Goal: Information Seeking & Learning: Understand process/instructions

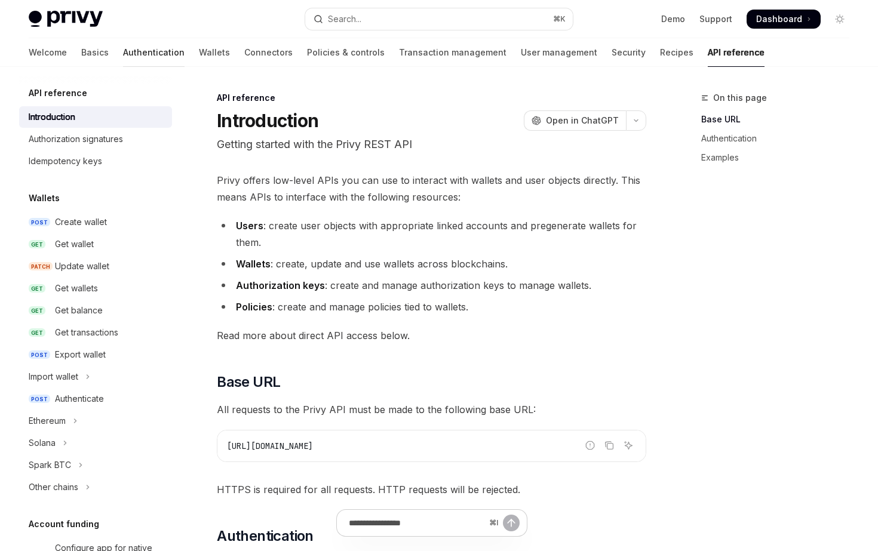
click at [123, 54] on link "Authentication" at bounding box center [153, 52] width 61 height 29
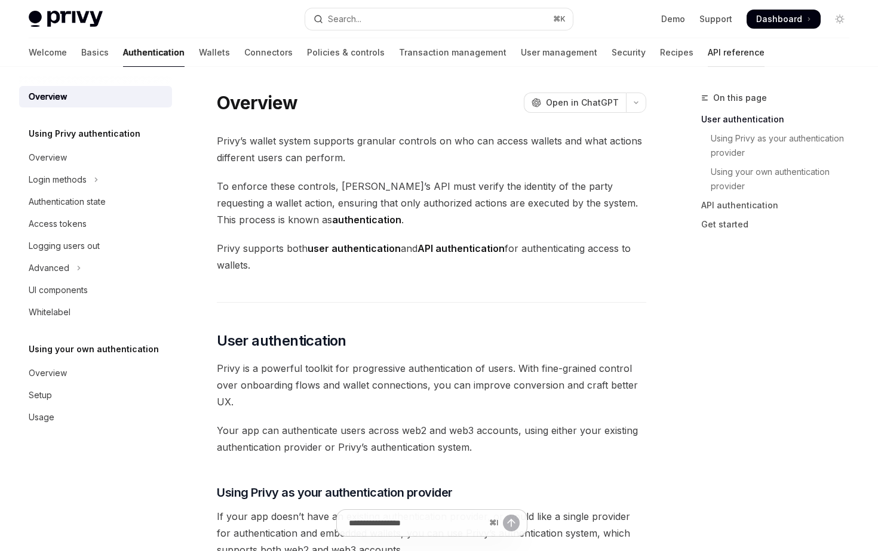
click at [707, 59] on link "API reference" at bounding box center [735, 52] width 57 height 29
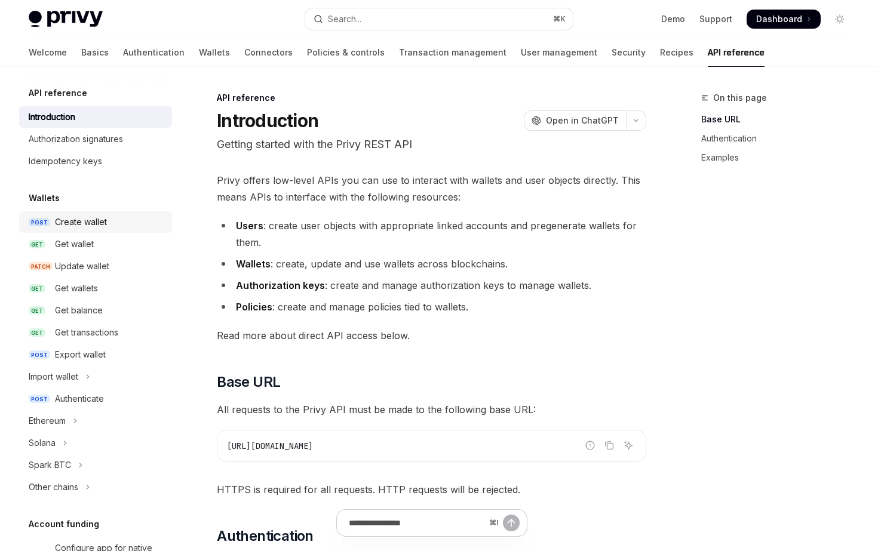
click at [65, 226] on div "Create wallet" at bounding box center [81, 222] width 52 height 14
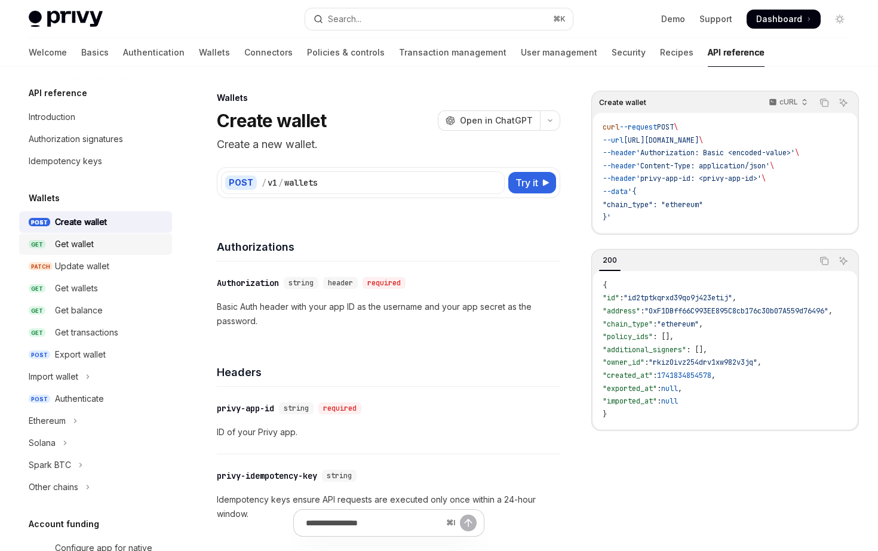
click at [70, 245] on div "Get wallet" at bounding box center [74, 244] width 39 height 14
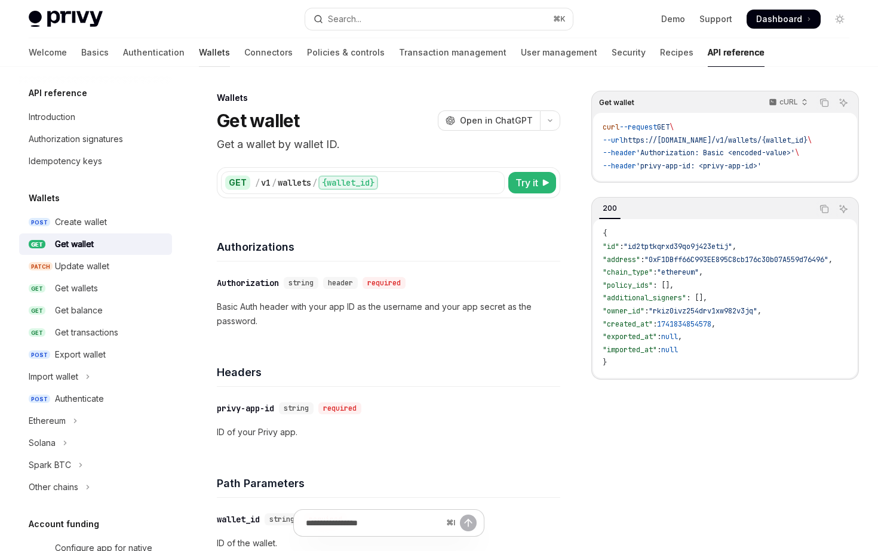
click at [199, 54] on link "Wallets" at bounding box center [214, 52] width 31 height 29
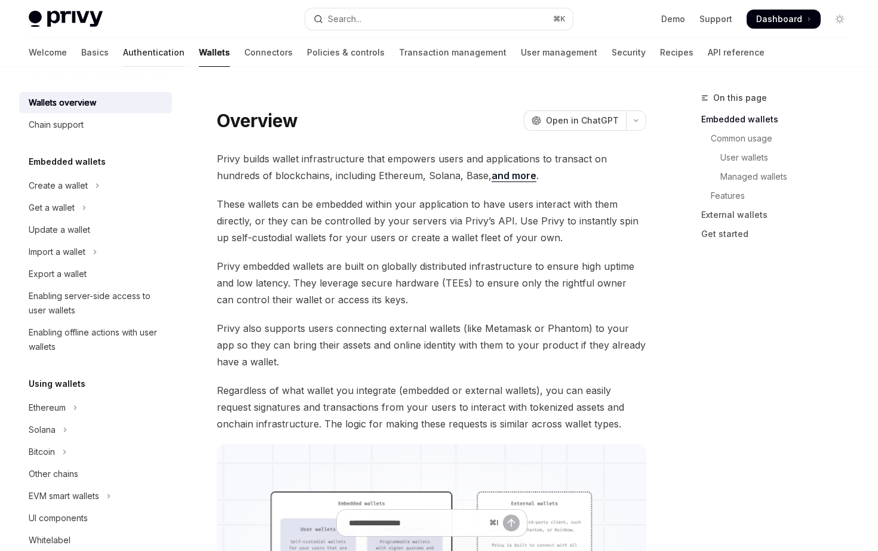
click at [123, 55] on link "Authentication" at bounding box center [153, 52] width 61 height 29
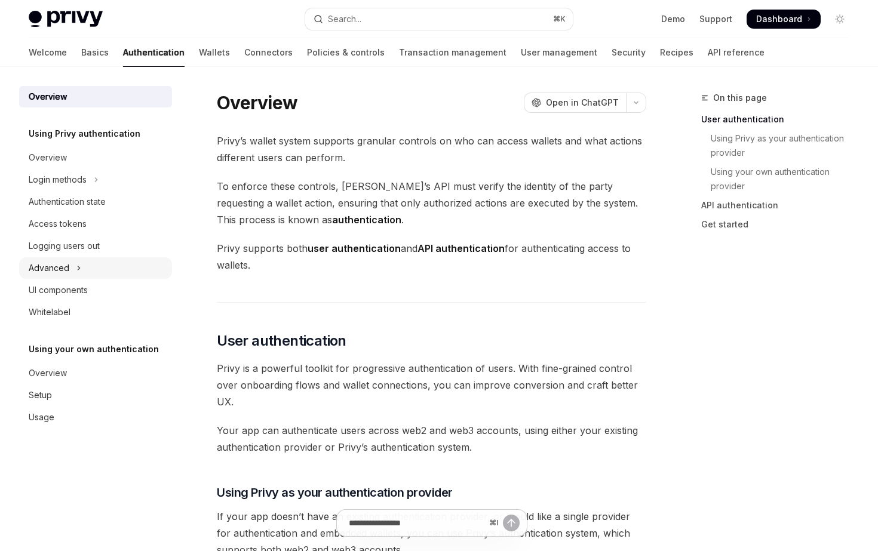
click at [86, 267] on button "Advanced" at bounding box center [95, 267] width 153 height 21
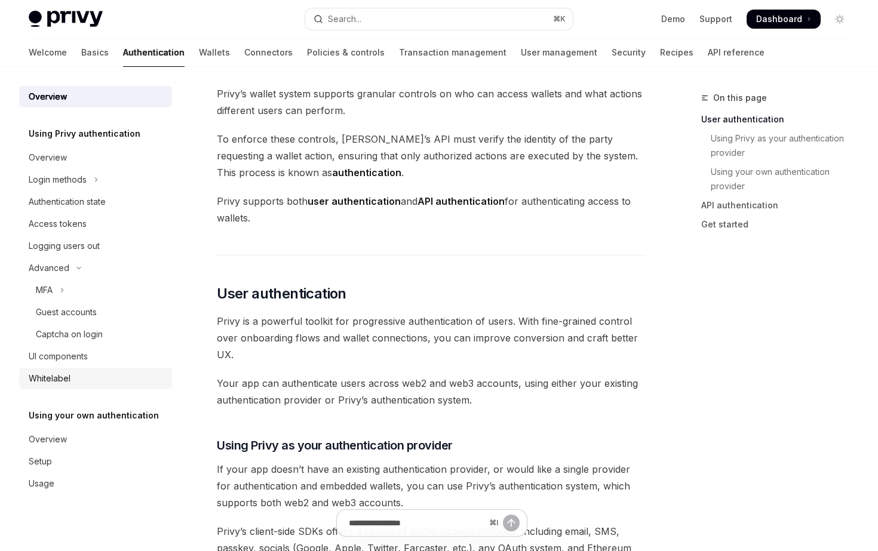
scroll to position [51, 0]
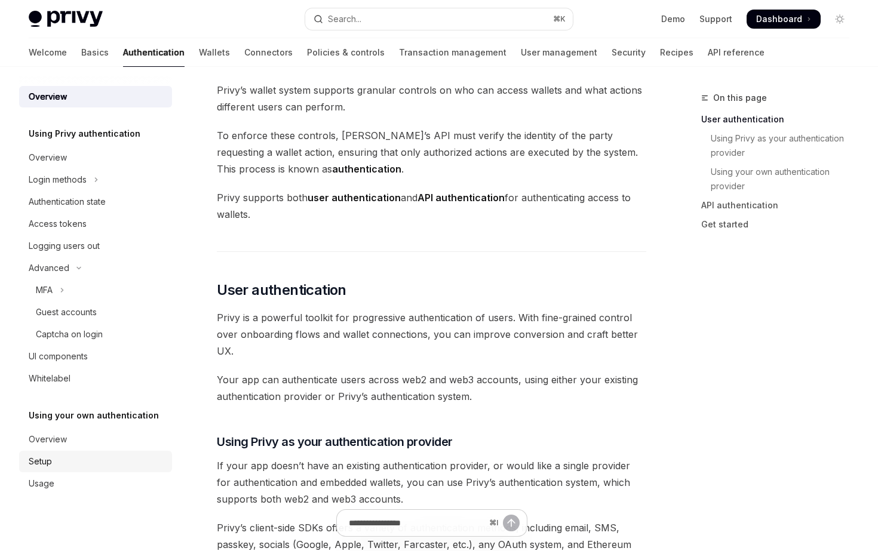
click at [61, 459] on div "Setup" at bounding box center [97, 461] width 136 height 14
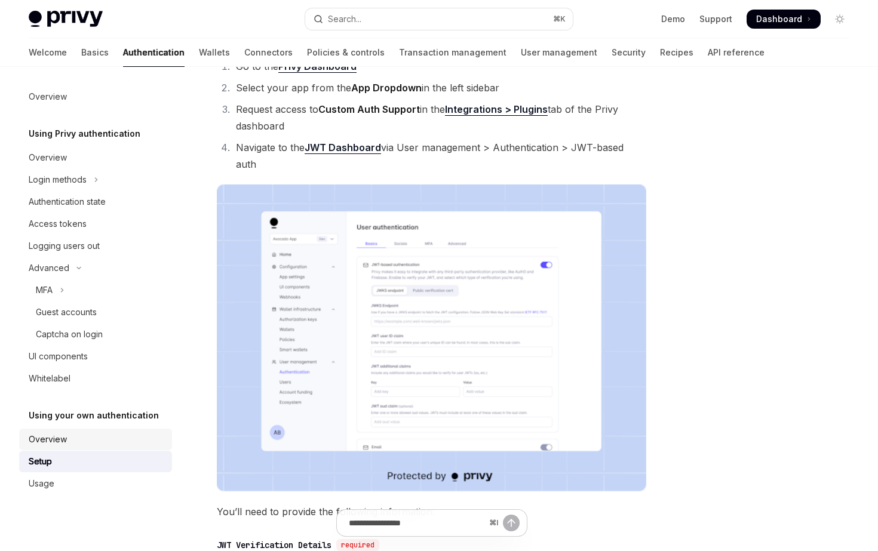
scroll to position [146, 0]
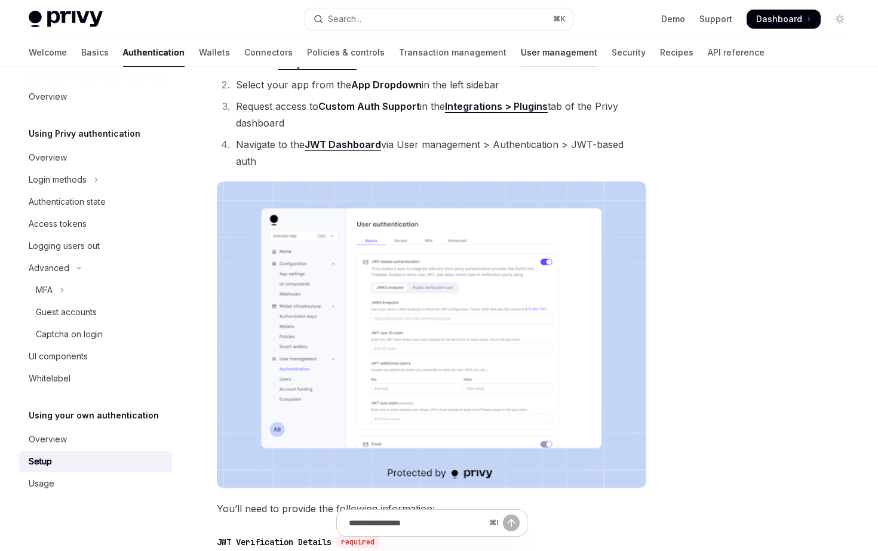
click at [521, 61] on link "User management" at bounding box center [559, 52] width 76 height 29
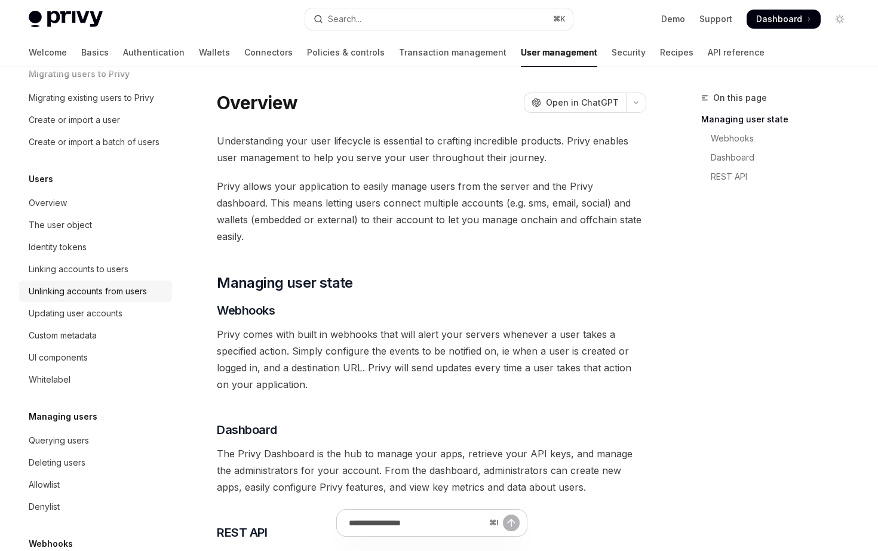
scroll to position [133, 0]
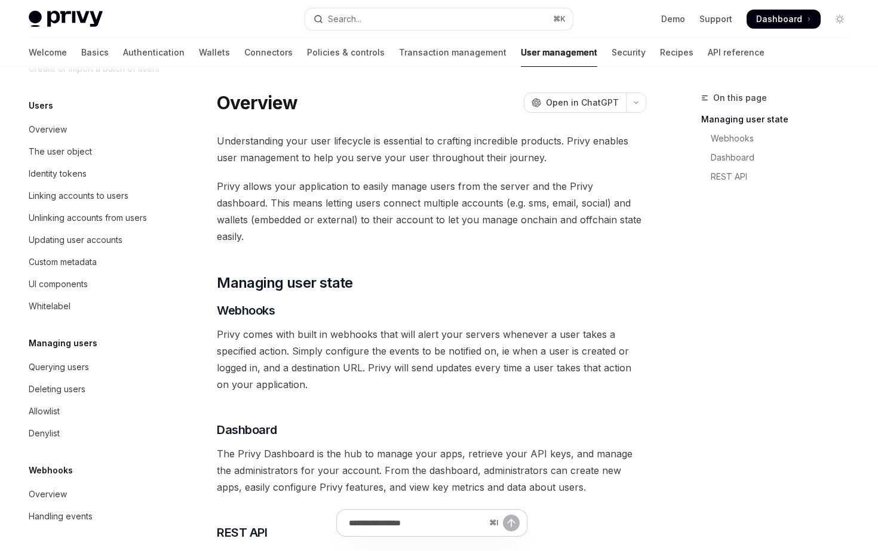
click at [140, 54] on div "Welcome Basics Authentication Wallets Connectors Policies & controls Transactio…" at bounding box center [397, 52] width 736 height 29
click at [199, 54] on link "Wallets" at bounding box center [214, 52] width 31 height 29
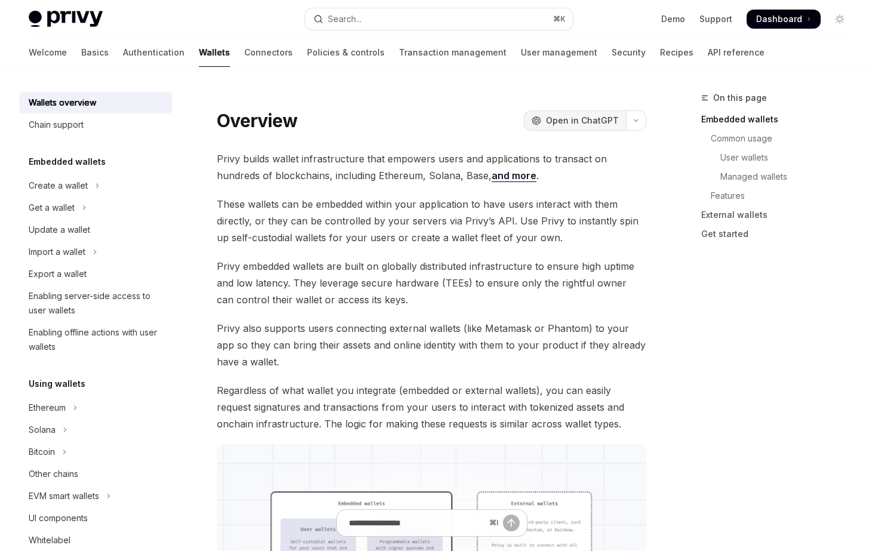
click at [587, 123] on span "Open in ChatGPT" at bounding box center [582, 121] width 73 height 12
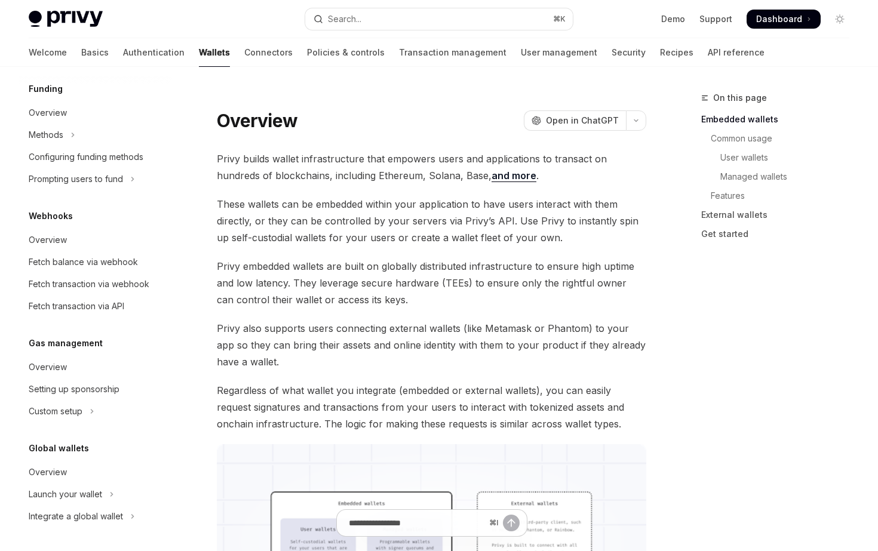
scroll to position [488, 0]
click at [123, 60] on link "Authentication" at bounding box center [153, 52] width 61 height 29
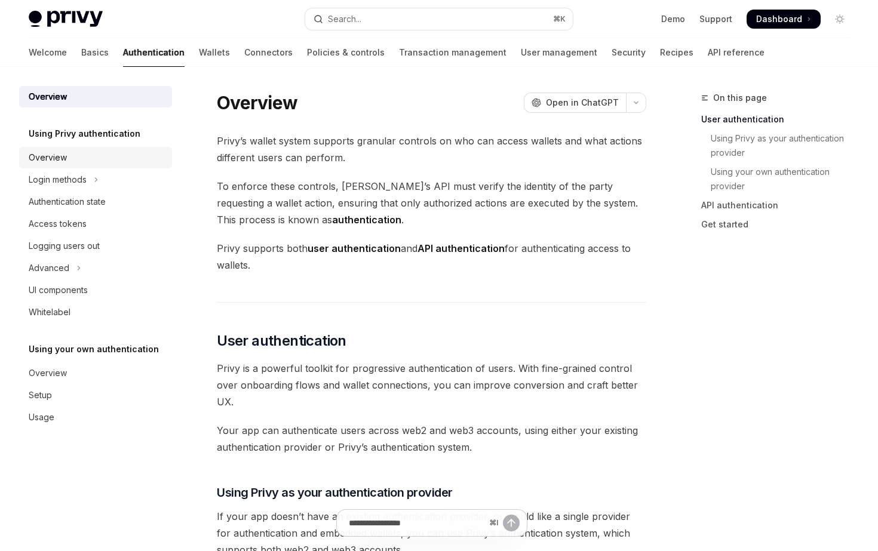
click at [79, 161] on div "Overview" at bounding box center [97, 157] width 136 height 14
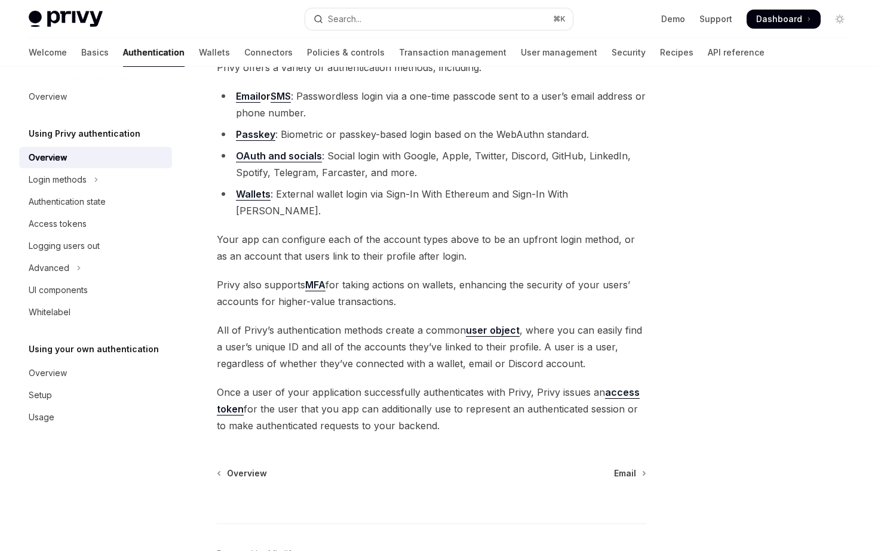
scroll to position [172, 0]
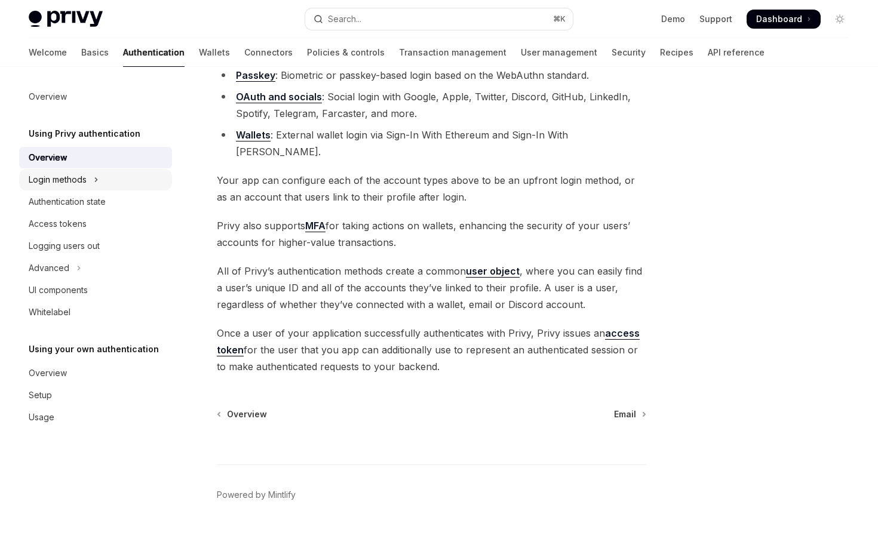
click at [76, 181] on div "Login methods" at bounding box center [58, 180] width 58 height 14
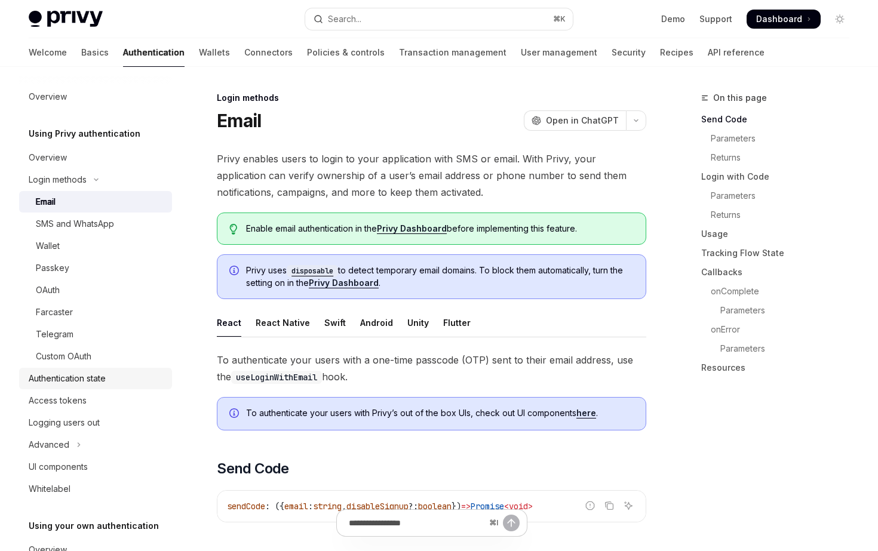
click at [72, 373] on div "Authentication state" at bounding box center [67, 378] width 77 height 14
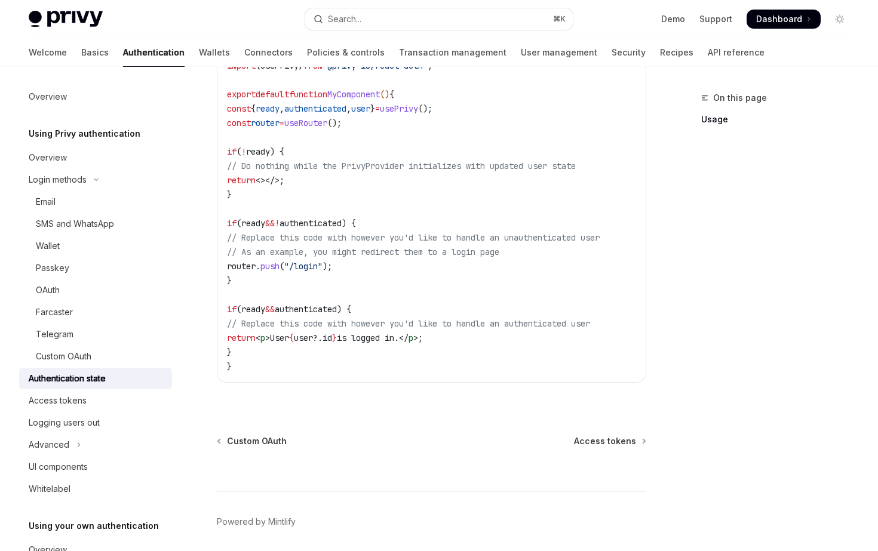
scroll to position [438, 0]
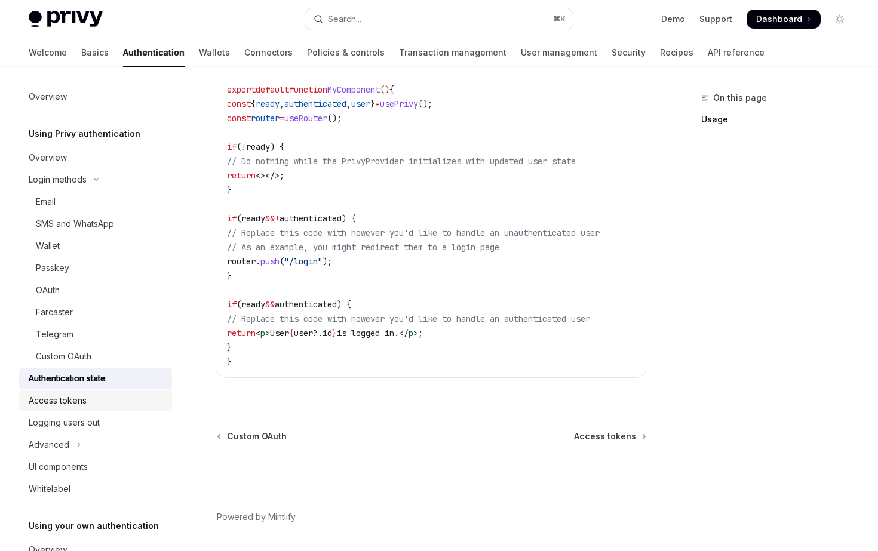
click at [79, 392] on link "Access tokens" at bounding box center [95, 400] width 153 height 21
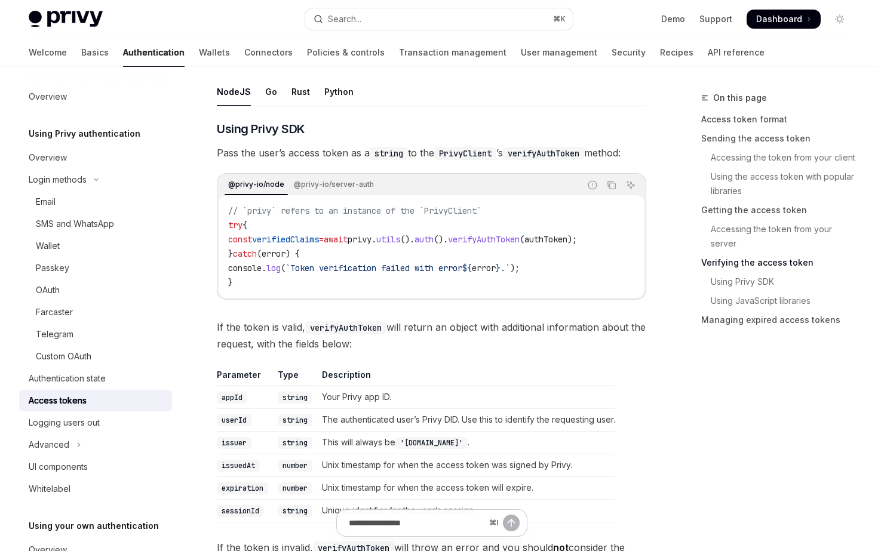
scroll to position [1864, 0]
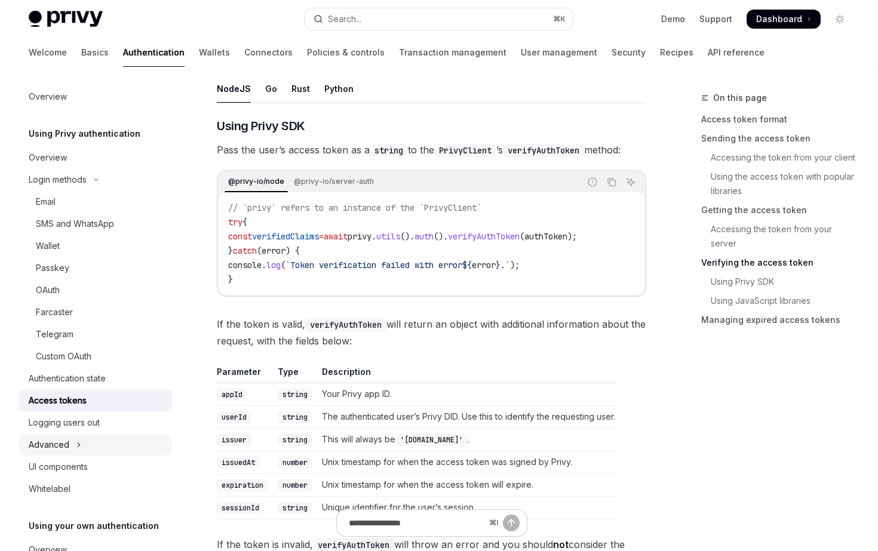
click at [78, 442] on icon "Toggle Advanced section" at bounding box center [78, 445] width 5 height 14
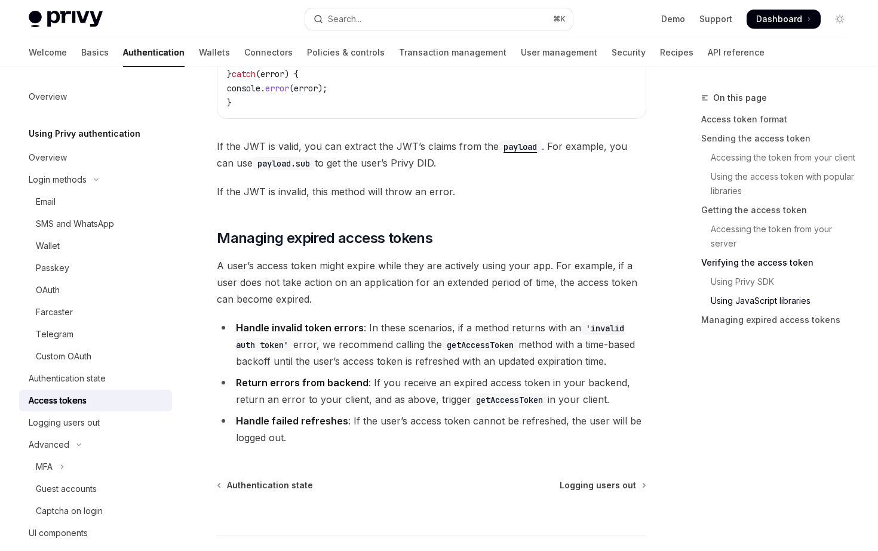
scroll to position [3229, 0]
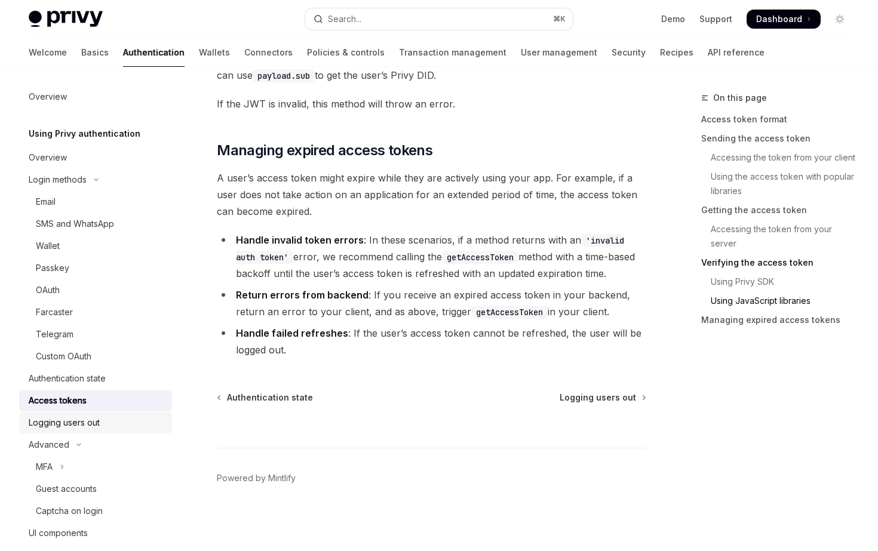
click at [68, 429] on div "Logging users out" at bounding box center [64, 423] width 71 height 14
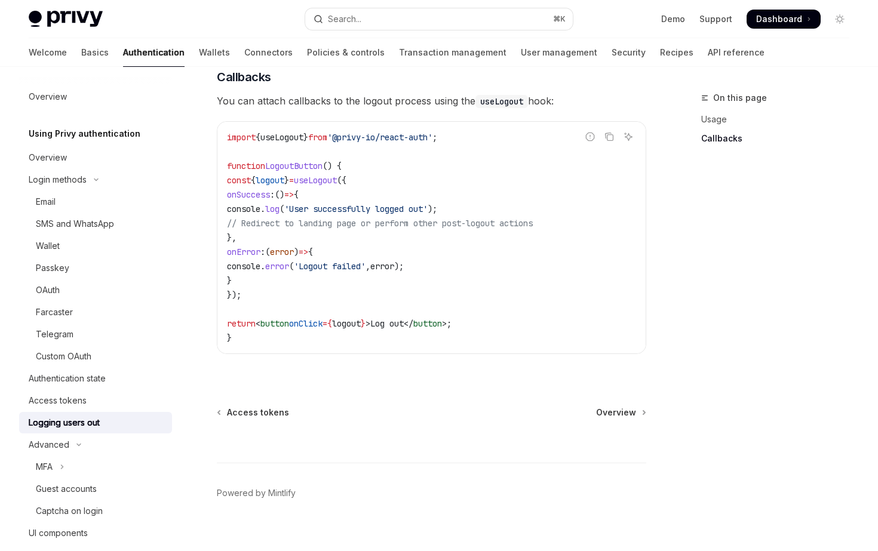
scroll to position [541, 0]
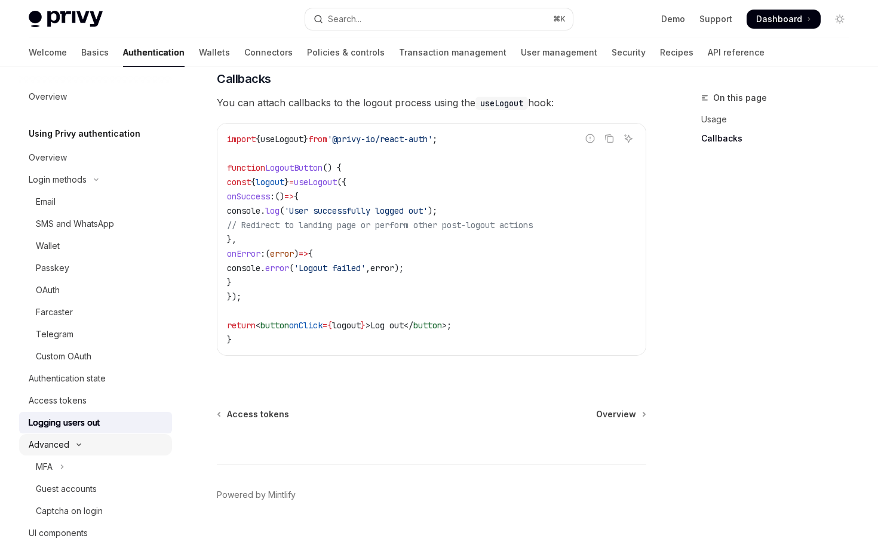
click at [79, 439] on button "Advanced" at bounding box center [95, 444] width 153 height 21
click at [79, 439] on icon "Toggle Advanced section" at bounding box center [78, 445] width 5 height 14
click at [79, 488] on div "Guest accounts" at bounding box center [66, 489] width 61 height 14
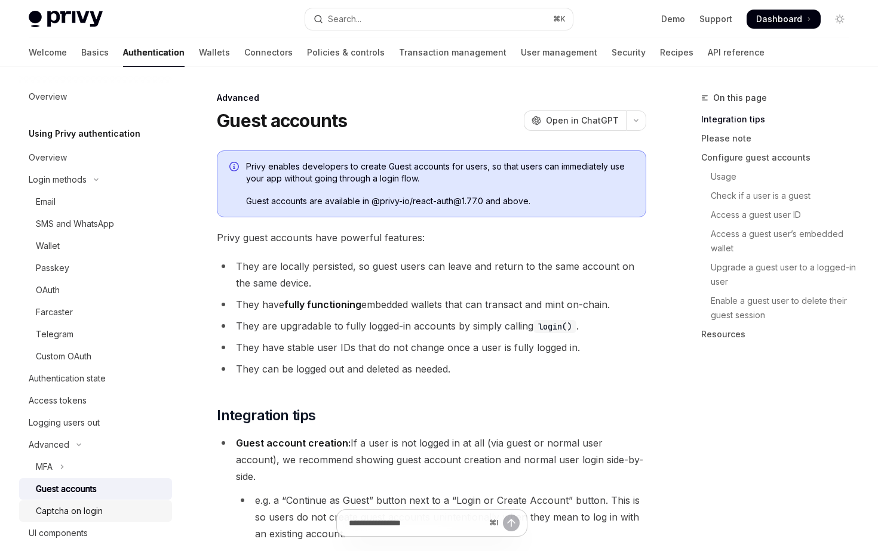
click at [74, 512] on div "Captcha on login" at bounding box center [69, 511] width 67 height 14
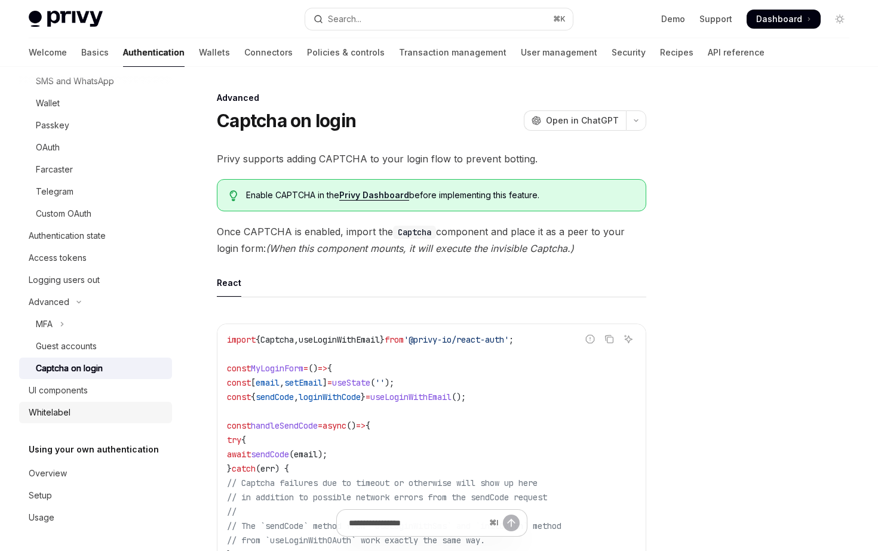
scroll to position [144, 0]
click at [66, 468] on div "Overview" at bounding box center [48, 472] width 38 height 14
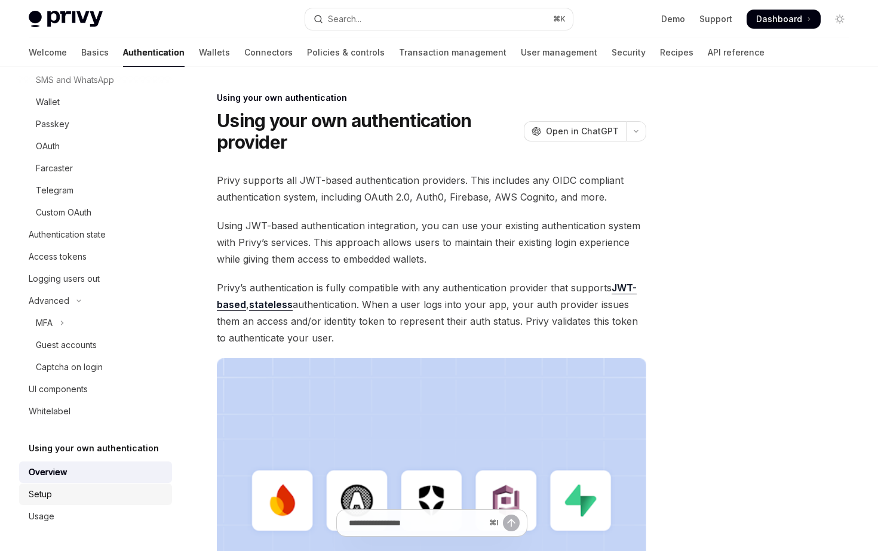
click at [54, 497] on div "Setup" at bounding box center [97, 494] width 136 height 14
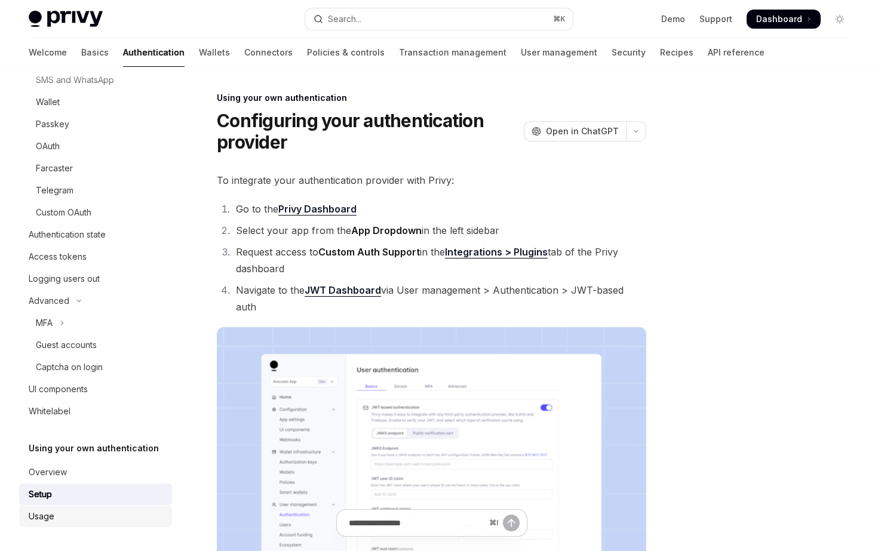
click at [58, 515] on div "Usage" at bounding box center [97, 516] width 136 height 14
type textarea "*"
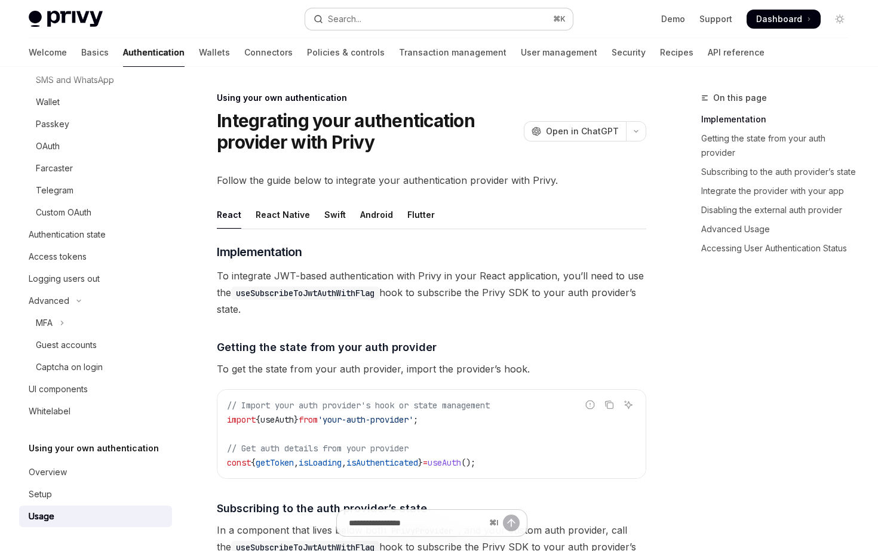
click at [364, 8] on button "Search... ⌘ K" at bounding box center [438, 18] width 267 height 21
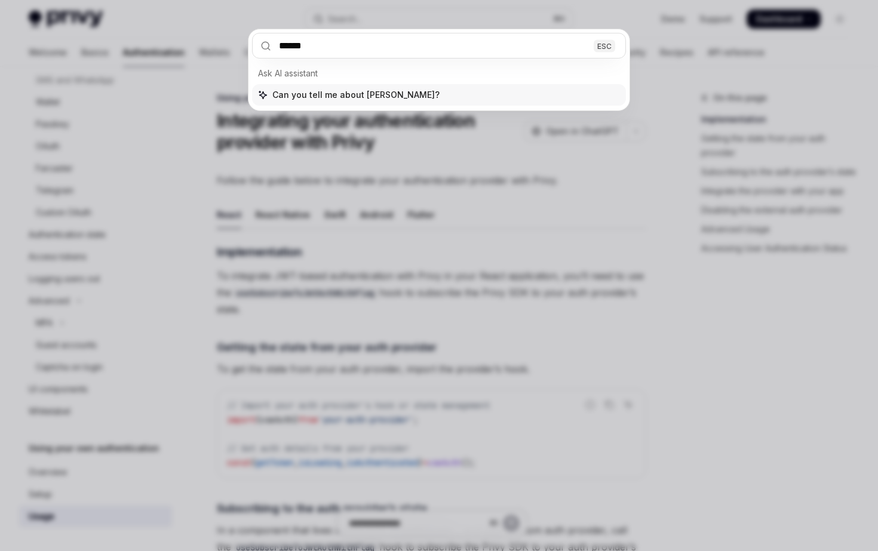
type input "*******"
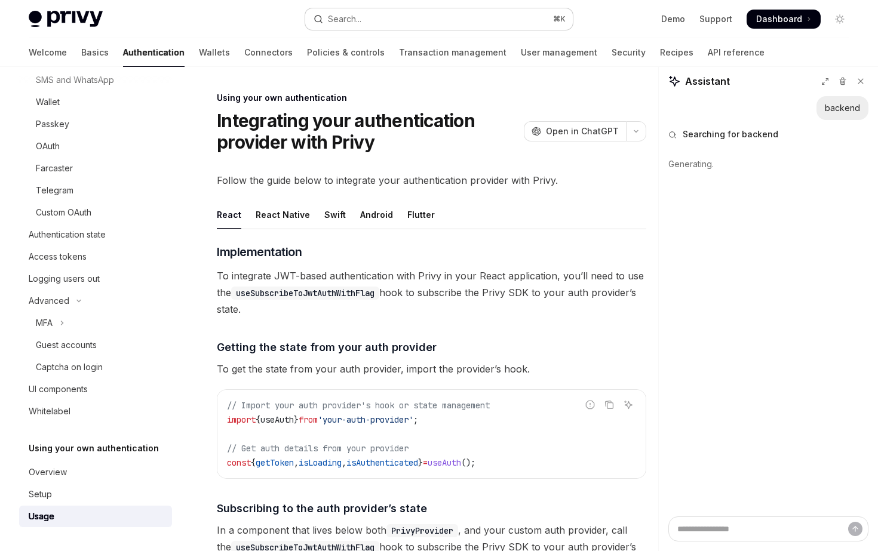
click at [399, 20] on button "Search... ⌘ K" at bounding box center [438, 18] width 267 height 21
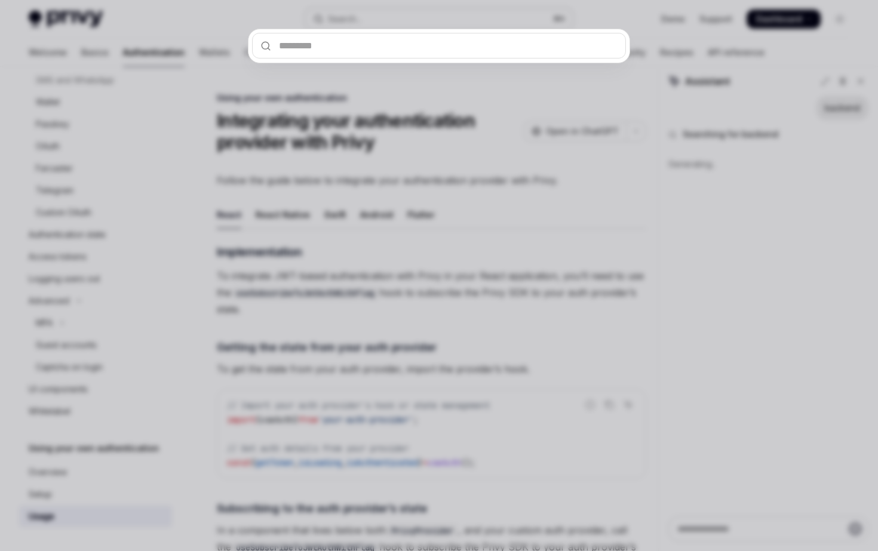
type textarea "*"
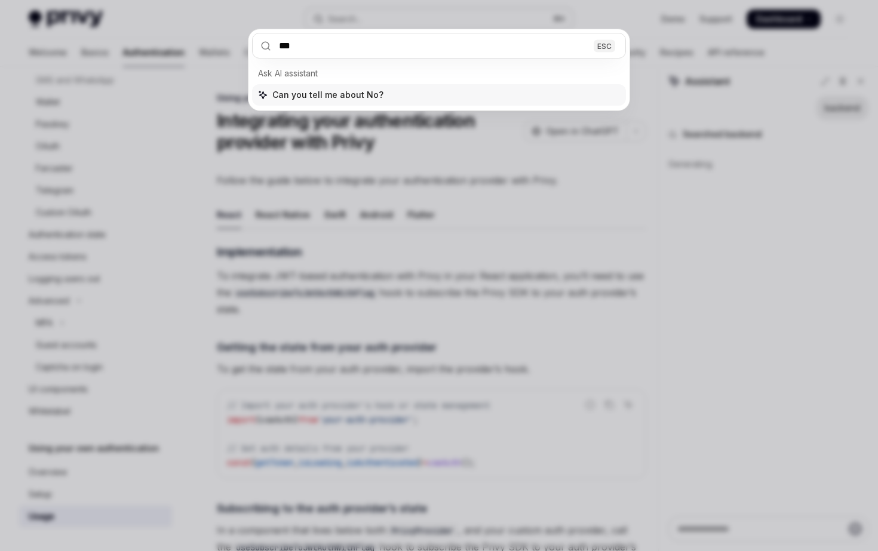
type input "****"
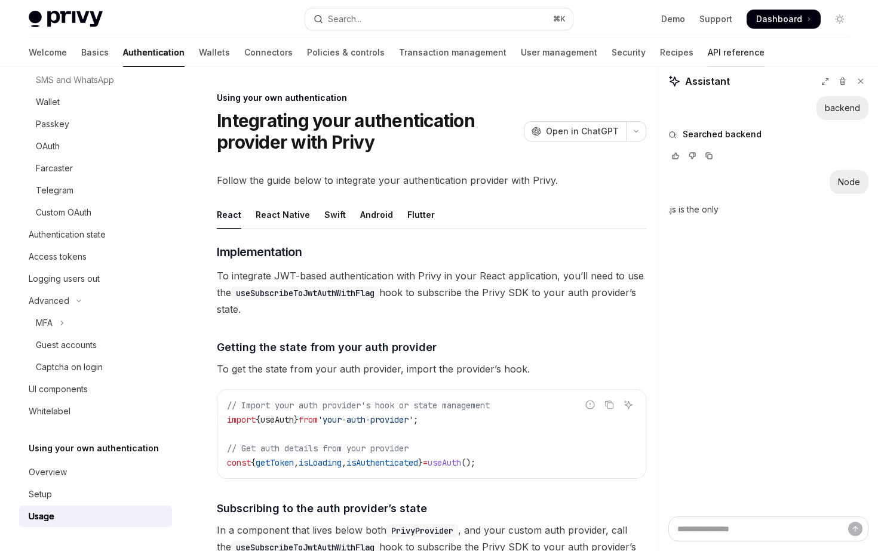
click at [707, 56] on link "API reference" at bounding box center [735, 52] width 57 height 29
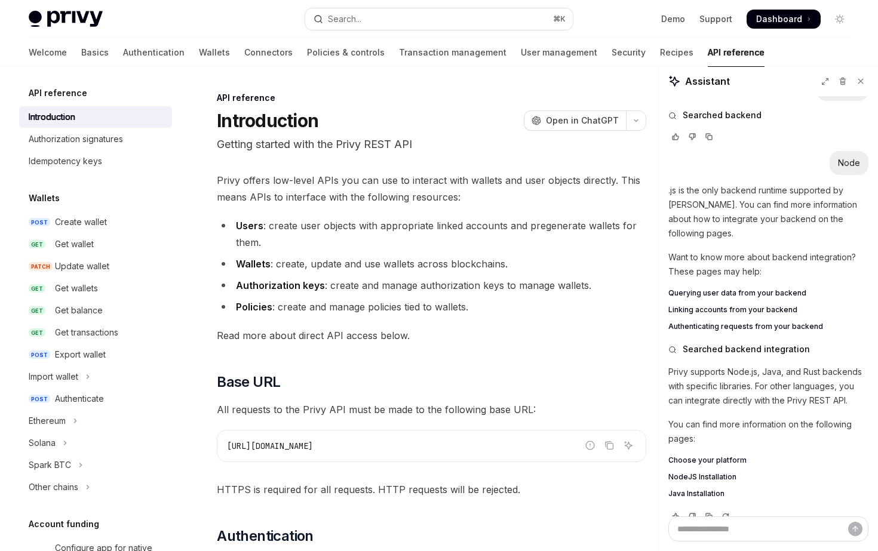
scroll to position [24, 0]
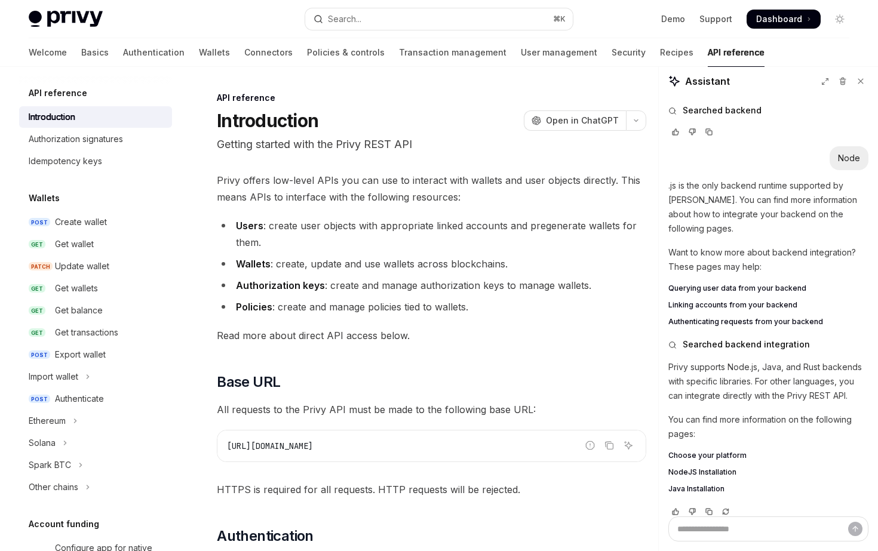
click at [696, 467] on span "NodeJS Installation" at bounding box center [702, 472] width 68 height 10
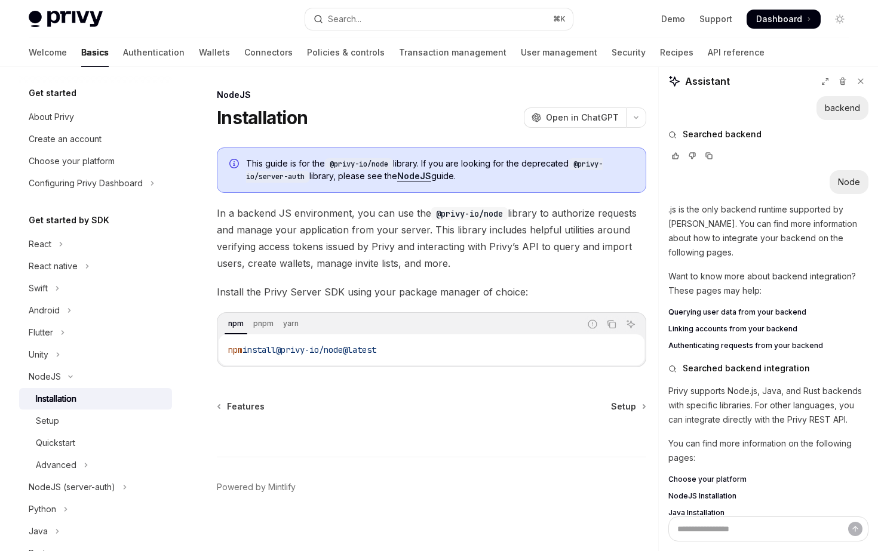
scroll to position [11, 0]
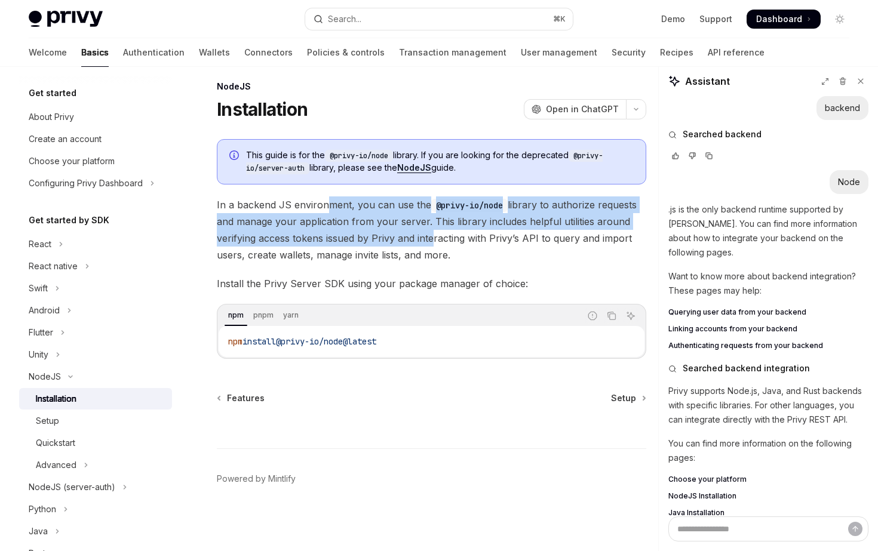
drag, startPoint x: 327, startPoint y: 204, endPoint x: 427, endPoint y: 230, distance: 103.7
click at [427, 230] on span "In a backend JS environment, you can use the @privy-io/node library to authoriz…" at bounding box center [431, 229] width 429 height 67
click at [116, 416] on div "Setup" at bounding box center [100, 421] width 129 height 14
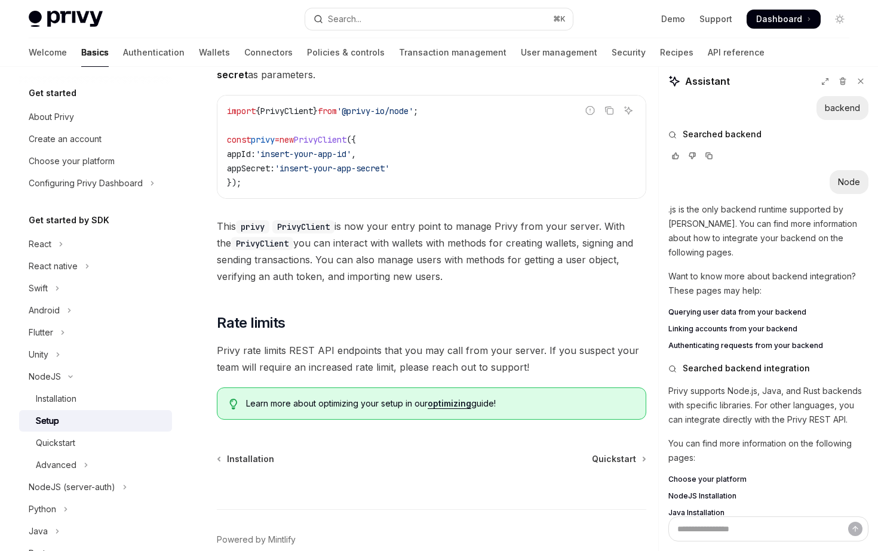
scroll to position [447, 0]
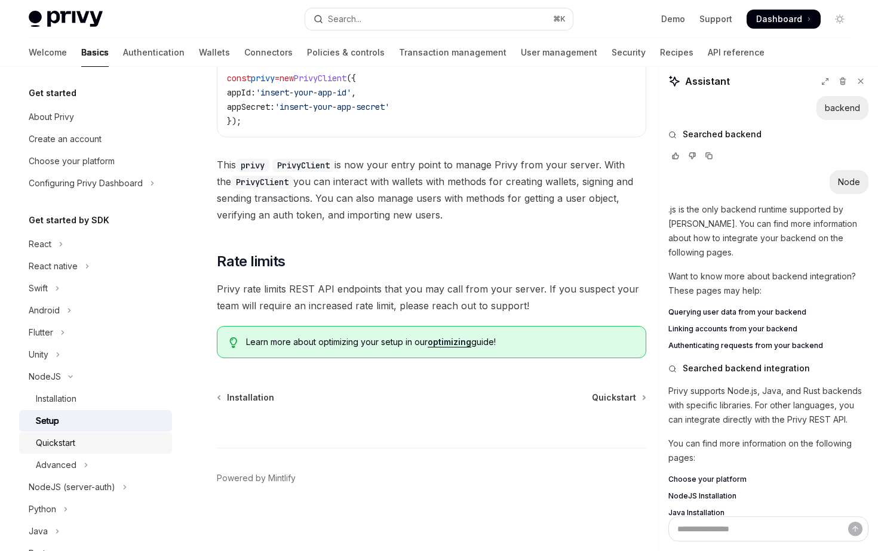
click at [98, 439] on div "Quickstart" at bounding box center [100, 443] width 129 height 14
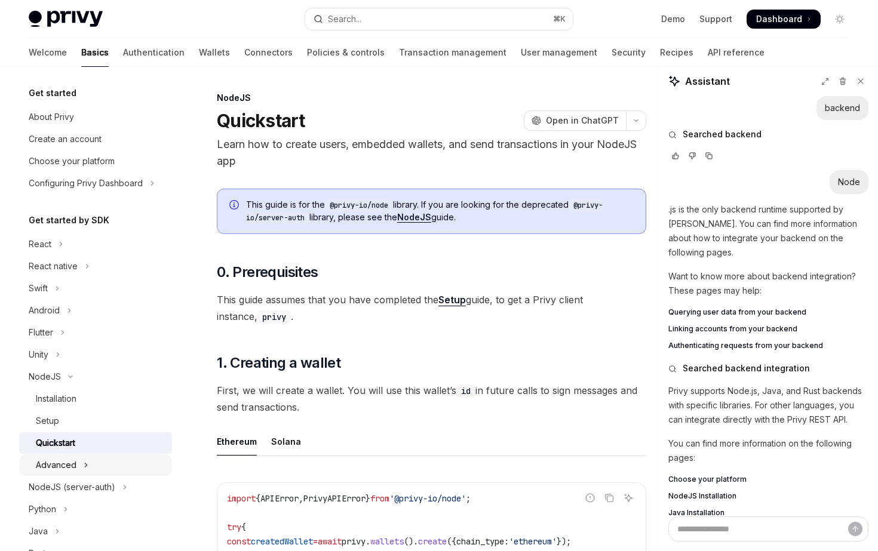
click at [95, 464] on button "Advanced" at bounding box center [95, 464] width 153 height 21
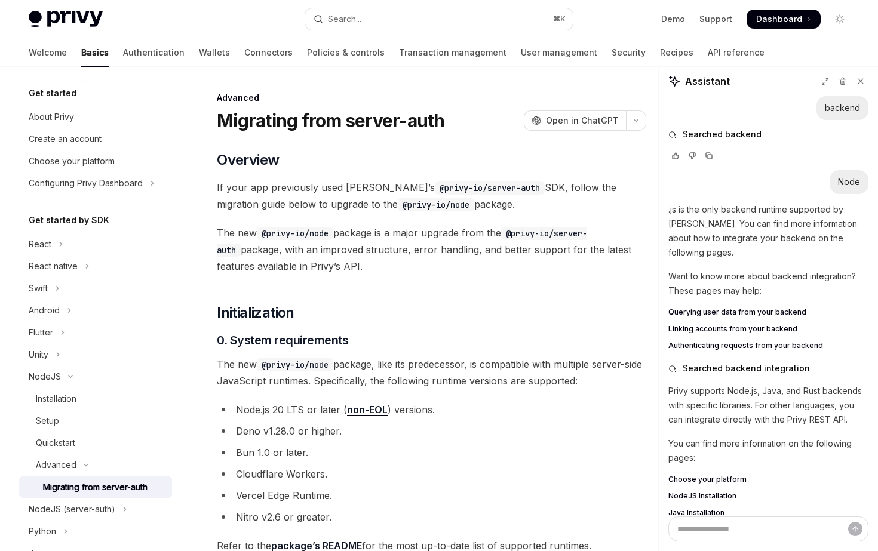
click at [98, 479] on link "Migrating from server-auth" at bounding box center [95, 486] width 153 height 21
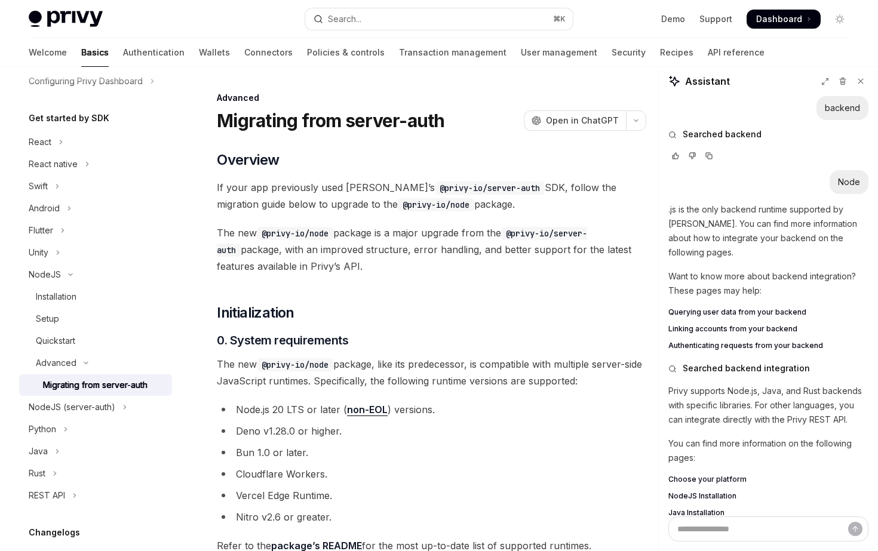
scroll to position [110, 0]
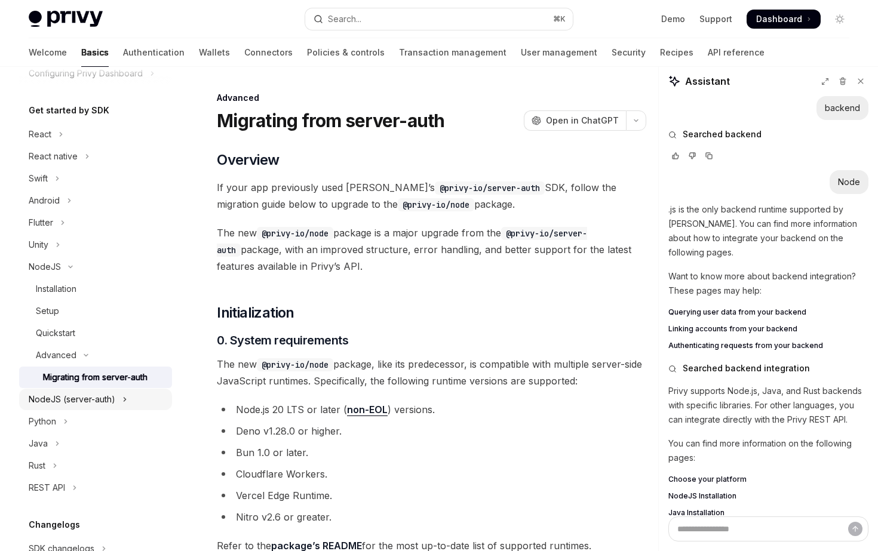
click at [79, 402] on div "NodeJS (server-auth)" at bounding box center [72, 399] width 87 height 14
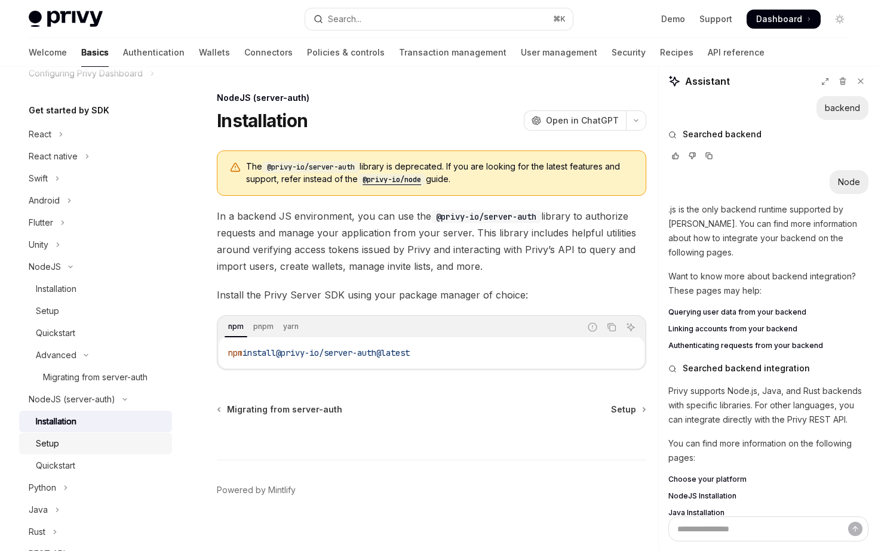
click at [81, 434] on link "Setup" at bounding box center [95, 443] width 153 height 21
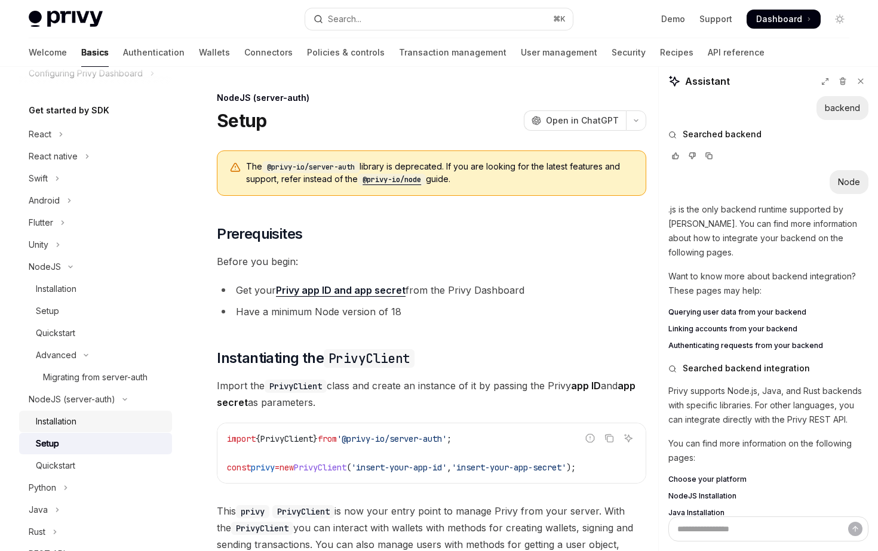
click at [76, 418] on div "Installation" at bounding box center [56, 421] width 41 height 14
type textarea "*"
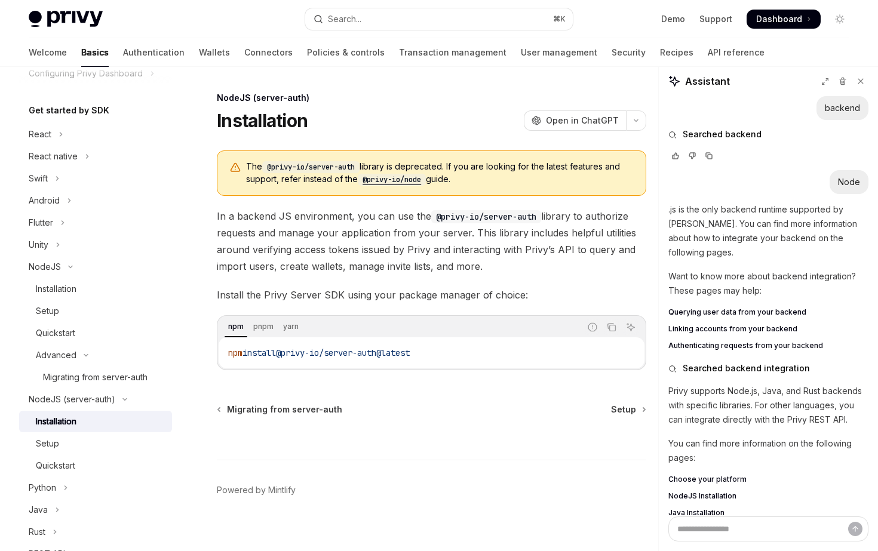
drag, startPoint x: 465, startPoint y: 349, endPoint x: 290, endPoint y: 355, distance: 175.0
click at [290, 355] on code "npm install @privy-io/server-auth@latest" at bounding box center [431, 353] width 407 height 14
copy span "@privy-io/server-auth@latest"
